Goal: Transaction & Acquisition: Purchase product/service

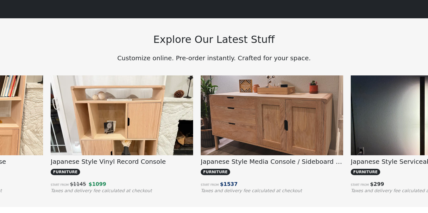
scroll to position [0, 1353]
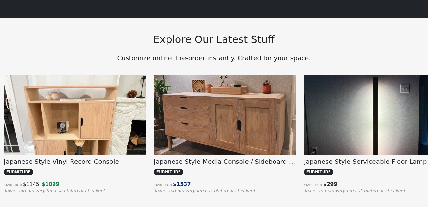
click at [232, 116] on img at bounding box center [225, 129] width 142 height 107
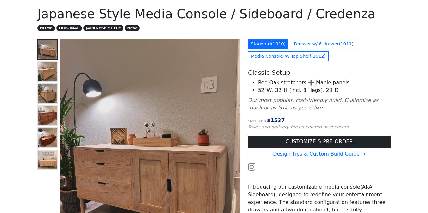
scroll to position [39, 0]
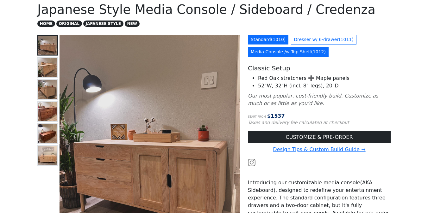
click at [307, 53] on link "Media Console /w Top Shelf ( 1012 )" at bounding box center [288, 52] width 81 height 10
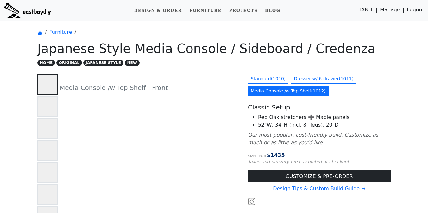
scroll to position [15, 0]
